Goal: Task Accomplishment & Management: Complete application form

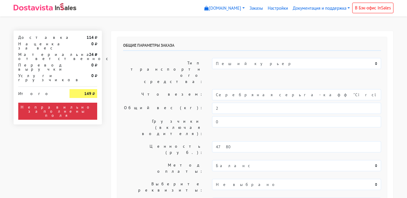
select select "11:00"
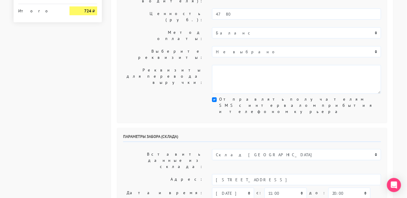
scroll to position [133, 0]
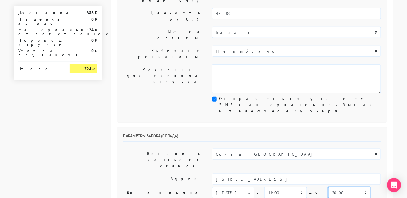
click at [328, 187] on select "00:00 00:30 01:00 01:30 02:00 02:30 03:00 03:30 04:00 04:30 05:00 05:30 06:00 0…" at bounding box center [349, 192] width 42 height 11
select select "17:00"
click at [328, 187] on select "00:00 00:30 01:00 01:30 02:00 02:30 03:00 03:30 04:00 04:30 05:00 05:30 06:00 0…" at bounding box center [349, 192] width 42 height 11
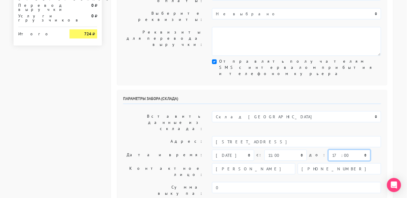
scroll to position [172, 0]
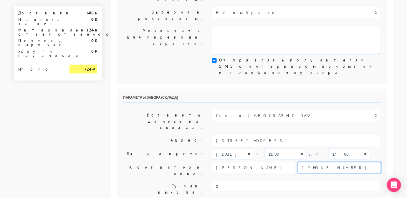
drag, startPoint x: 339, startPoint y: 96, endPoint x: 293, endPoint y: 90, distance: 46.3
click at [293, 90] on div "Параметры забора (склада) Вставить данные из склада: Склад Москва Склад [GEOGRA…" at bounding box center [252, 163] width 270 height 148
click at [307, 162] on input "text" at bounding box center [338, 167] width 83 height 11
type input "9234443831"
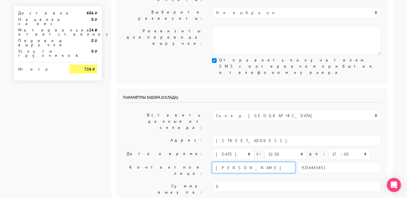
drag, startPoint x: 242, startPoint y: 96, endPoint x: 206, endPoint y: 94, distance: 36.8
click at [206, 162] on div "Контактное лицо: [PERSON_NAME] 9234443831" at bounding box center [252, 170] width 267 height 16
type input "менеджер"
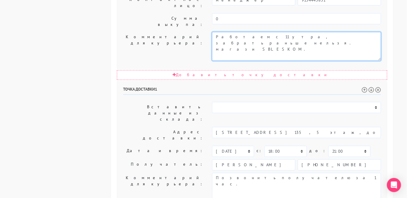
scroll to position [343, 0]
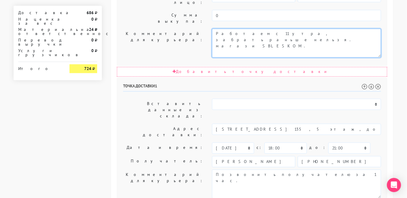
type textarea "Работаем с 11 утра, забрать раньше нельзя. магази SBLESKOM."
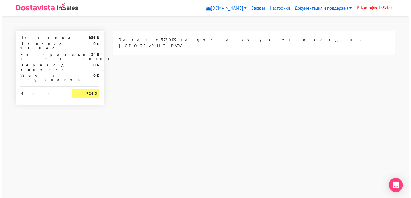
scroll to position [0, 0]
